Goal: Book appointment/travel/reservation

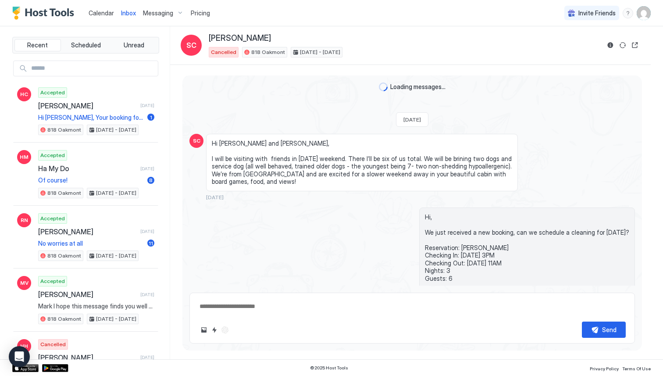
scroll to position [630, 0]
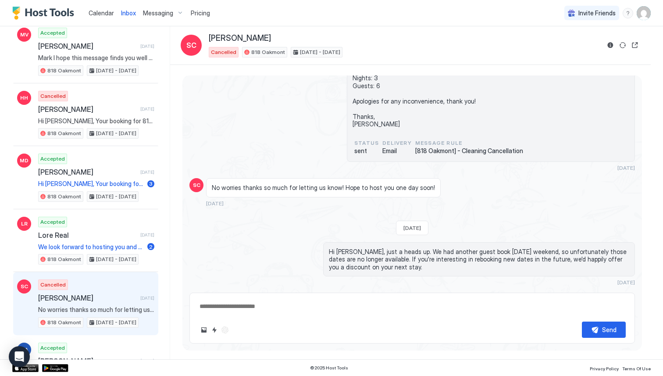
click at [107, 15] on span "Calendar" at bounding box center [101, 12] width 25 height 7
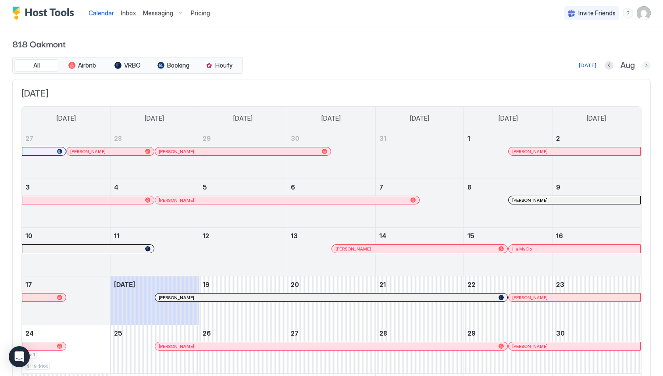
click at [644, 65] on button "Next month" at bounding box center [646, 65] width 9 height 9
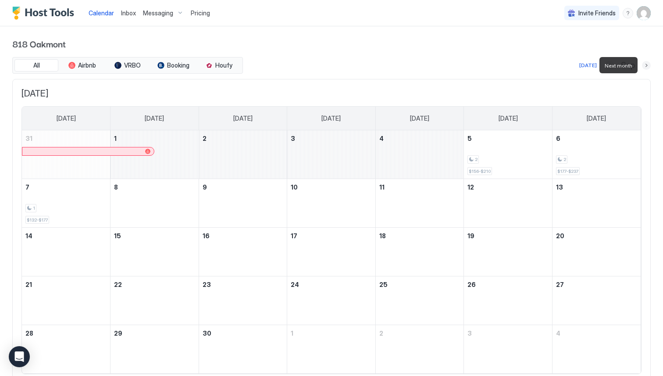
click at [644, 65] on button "Next month" at bounding box center [646, 65] width 9 height 9
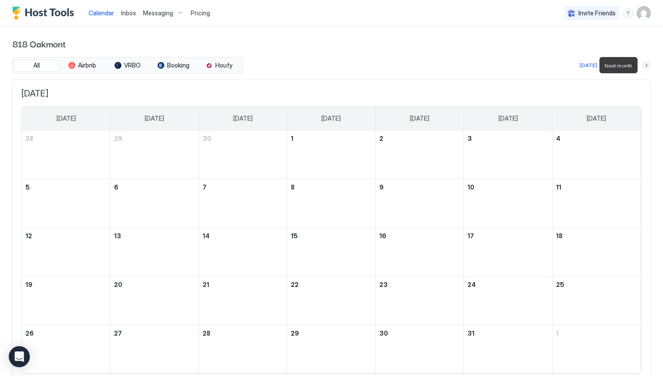
click at [644, 65] on button "Next month" at bounding box center [646, 65] width 9 height 9
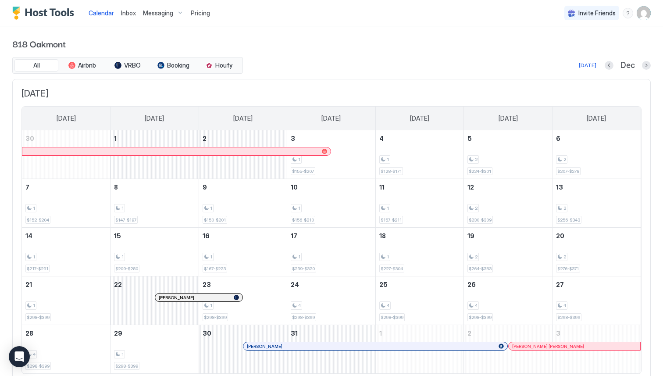
click at [328, 346] on div at bounding box center [327, 346] width 7 height 7
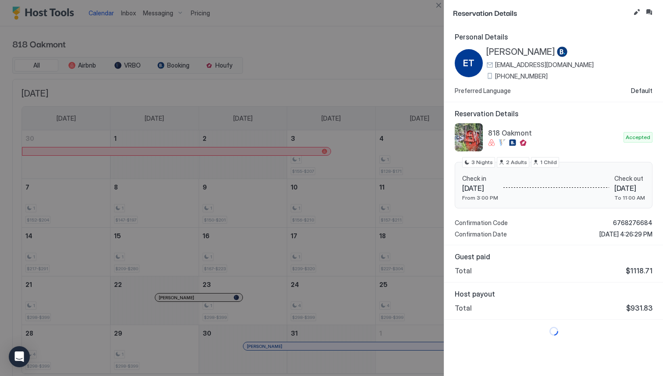
click at [374, 57] on div at bounding box center [331, 188] width 663 height 376
click at [441, 5] on button "Close" at bounding box center [438, 5] width 11 height 11
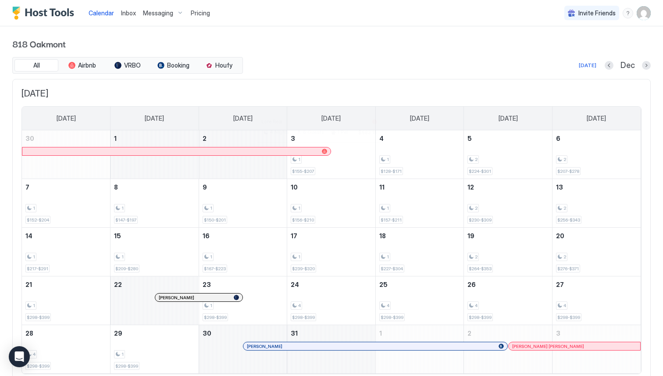
click at [318, 152] on div at bounding box center [318, 151] width 7 height 7
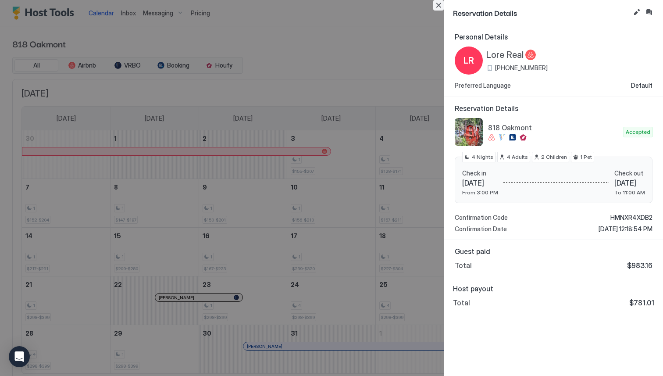
click at [439, 7] on button "Close" at bounding box center [438, 5] width 11 height 11
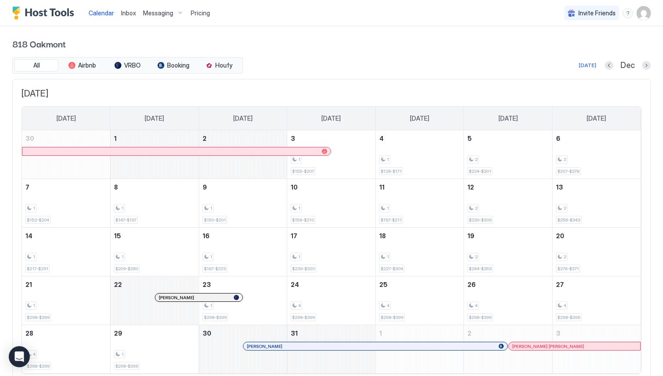
click at [373, 49] on span "818 Oakmont" at bounding box center [331, 43] width 639 height 13
click at [611, 64] on button "Previous month" at bounding box center [609, 65] width 9 height 9
